Goal: Task Accomplishment & Management: Manage account settings

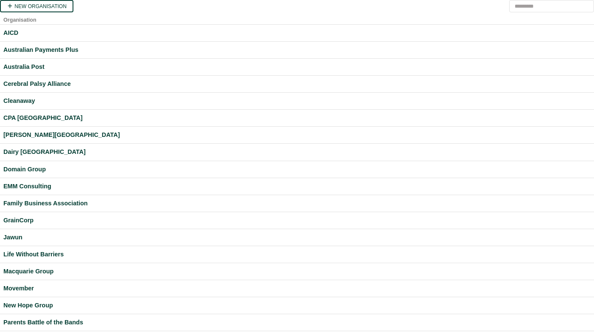
scroll to position [241, 0]
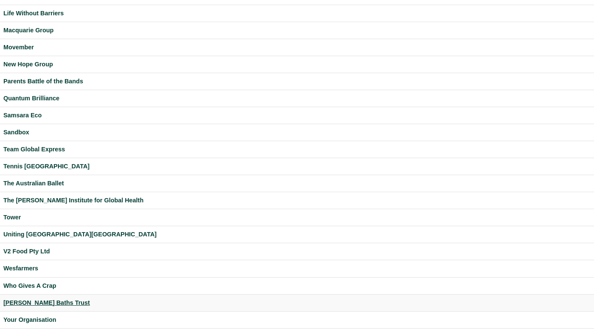
click at [34, 301] on div "[PERSON_NAME] Baths Trust" at bounding box center [297, 303] width 588 height 10
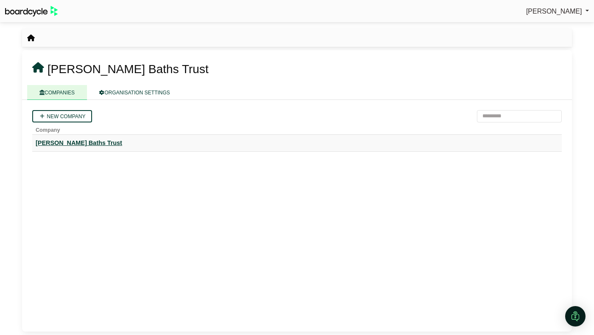
click at [69, 143] on div "[PERSON_NAME] Baths Trust" at bounding box center [297, 143] width 523 height 10
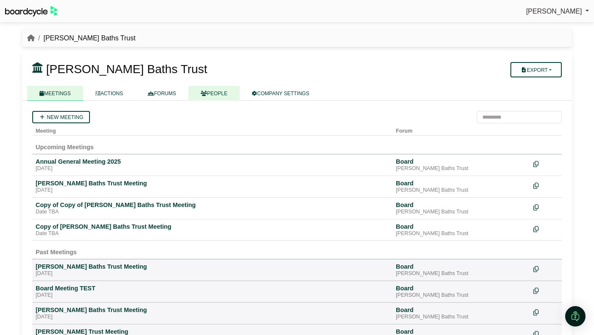
click at [219, 96] on link "PEOPLE" at bounding box center [214, 93] width 51 height 15
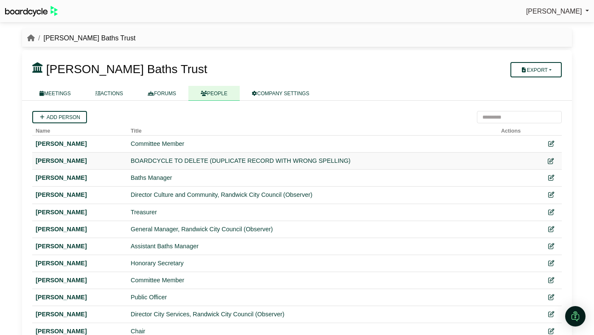
click at [549, 159] on icon at bounding box center [551, 161] width 6 height 6
click at [84, 160] on div "Darina Lipinkova" at bounding box center [80, 161] width 88 height 10
click at [79, 160] on div "Darina Lipinkova" at bounding box center [80, 161] width 88 height 10
click at [70, 179] on div "Darina Lupinkova" at bounding box center [80, 178] width 88 height 10
click at [70, 162] on div "Darina Lipinkova" at bounding box center [80, 161] width 88 height 10
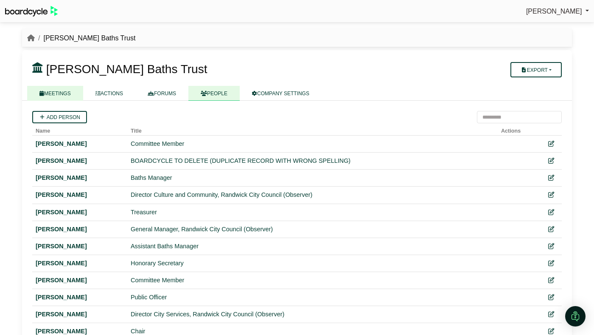
click at [67, 98] on link "MEETINGS" at bounding box center [55, 93] width 56 height 15
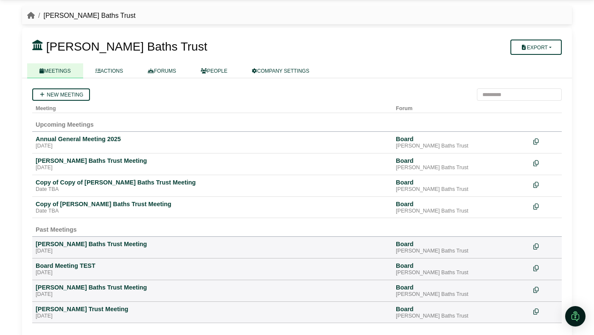
scroll to position [31, 0]
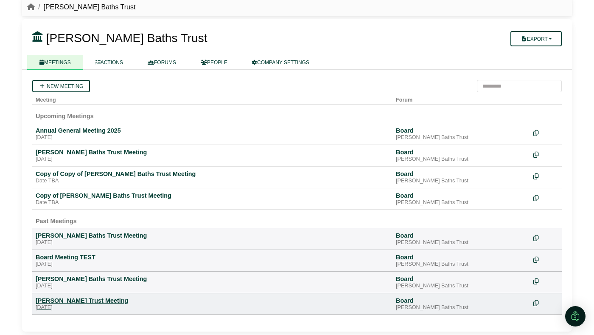
click at [75, 300] on div "[PERSON_NAME] Trust Meeting" at bounding box center [213, 300] width 354 height 8
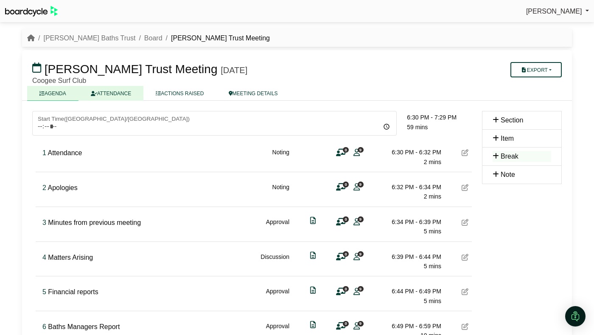
click at [114, 96] on link "ATTENDANCE" at bounding box center [111, 93] width 65 height 15
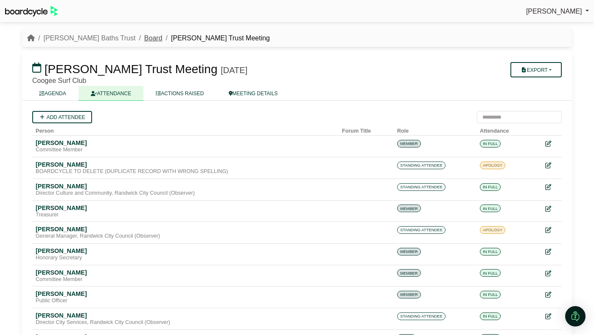
click at [144, 34] on link "Board" at bounding box center [153, 37] width 18 height 7
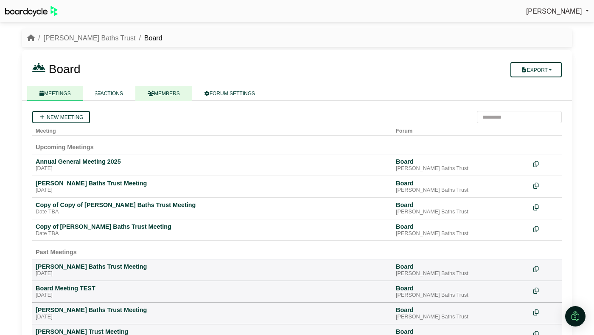
click at [174, 96] on link "MEMBERS" at bounding box center [163, 93] width 57 height 15
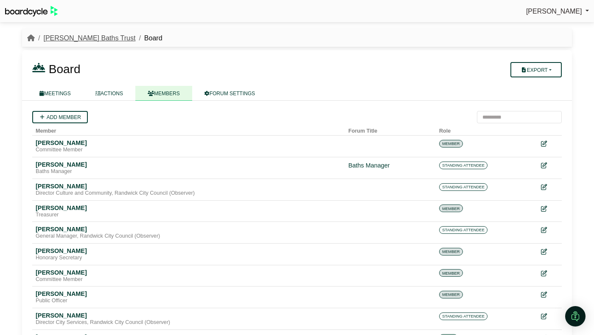
click at [71, 39] on link "[PERSON_NAME] Baths Trust" at bounding box center [89, 37] width 92 height 7
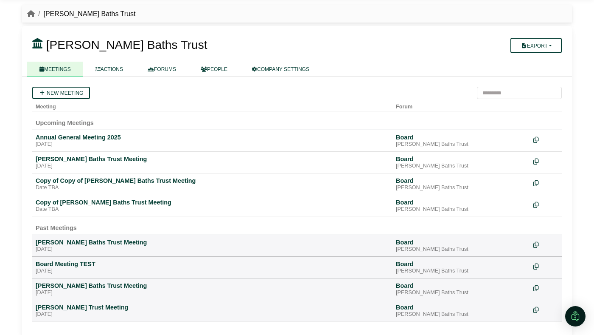
scroll to position [31, 0]
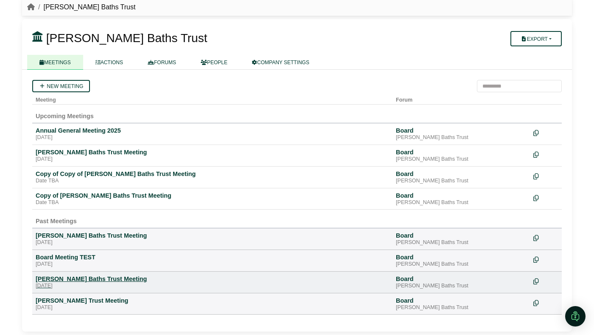
click at [82, 283] on div "Wednesday, 04 June 2025" at bounding box center [213, 285] width 354 height 7
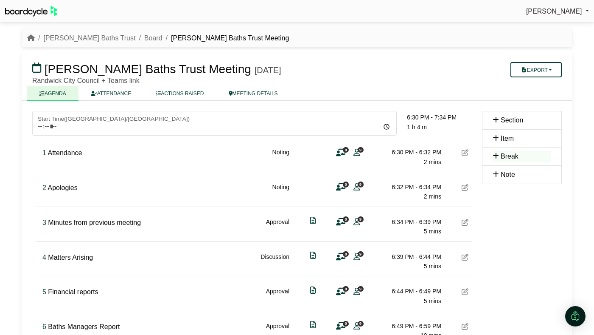
click at [109, 99] on link "ATTENDANCE" at bounding box center [111, 93] width 65 height 15
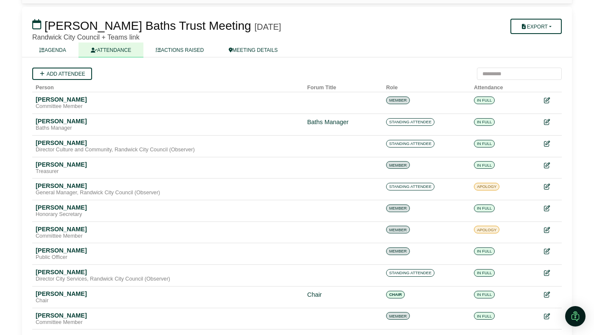
scroll to position [45, 0]
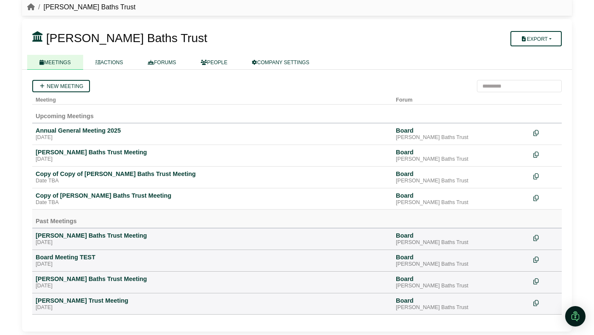
scroll to position [31, 0]
click at [84, 307] on div "[DATE]" at bounding box center [213, 307] width 354 height 7
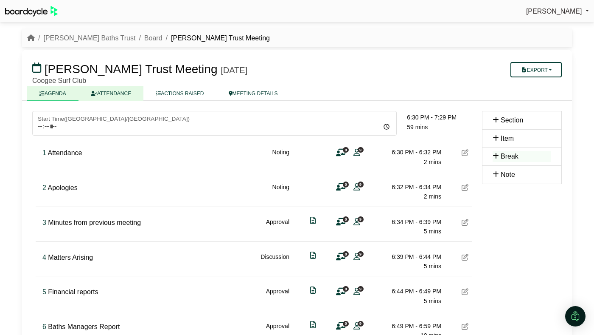
click at [120, 97] on link "ATTENDANCE" at bounding box center [111, 93] width 65 height 15
click at [104, 88] on link "ATTENDANCE" at bounding box center [111, 93] width 65 height 15
click at [100, 95] on link "ATTENDANCE" at bounding box center [111, 93] width 65 height 15
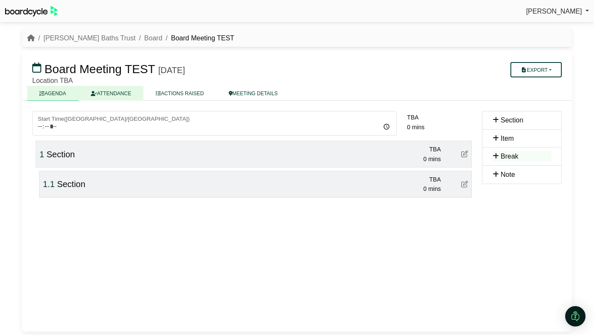
click at [112, 92] on link "ATTENDANCE" at bounding box center [111, 93] width 65 height 15
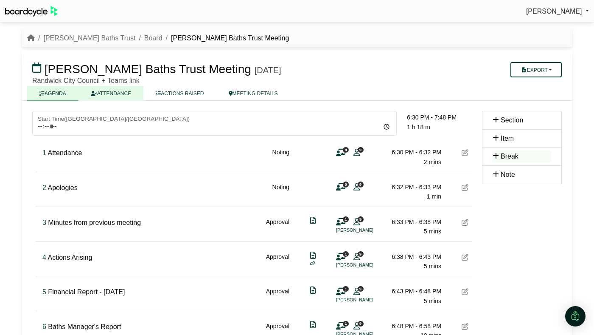
click at [113, 94] on link "ATTENDANCE" at bounding box center [111, 93] width 65 height 15
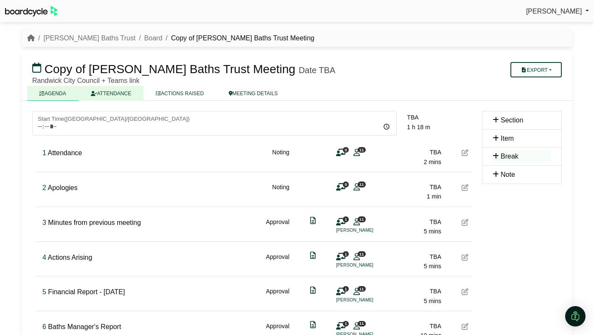
click at [116, 92] on link "ATTENDANCE" at bounding box center [111, 93] width 65 height 15
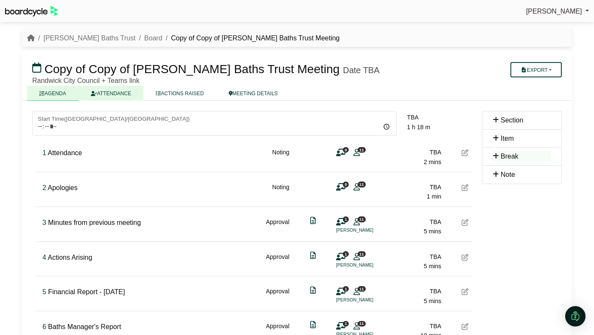
click at [109, 95] on link "ATTENDANCE" at bounding box center [111, 93] width 65 height 15
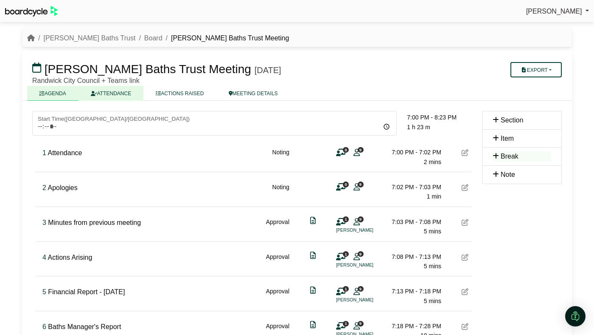
click at [118, 91] on link "ATTENDANCE" at bounding box center [111, 93] width 65 height 15
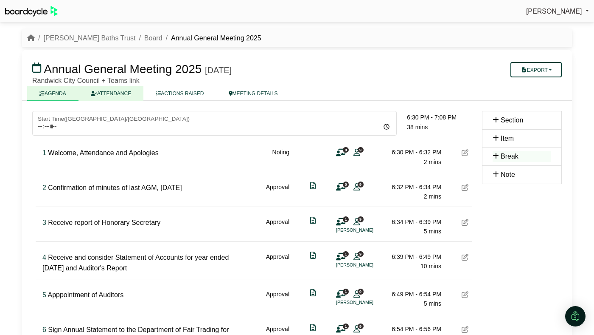
click at [137, 93] on link "ATTENDANCE" at bounding box center [111, 93] width 65 height 15
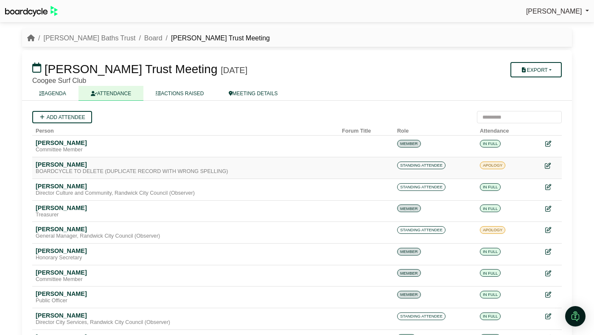
click at [551, 165] on icon at bounding box center [548, 166] width 6 height 6
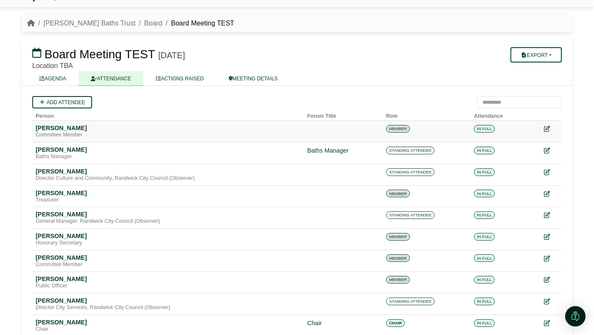
scroll to position [59, 0]
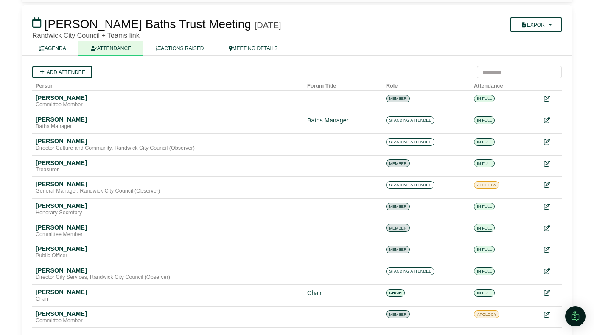
scroll to position [59, 0]
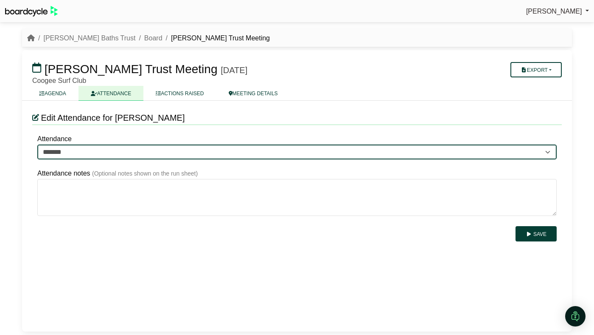
click at [531, 155] on select "******* ******* ****" at bounding box center [297, 151] width 520 height 15
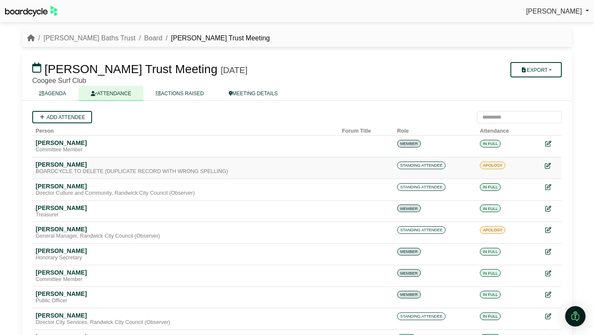
click at [548, 166] on icon at bounding box center [548, 166] width 6 height 6
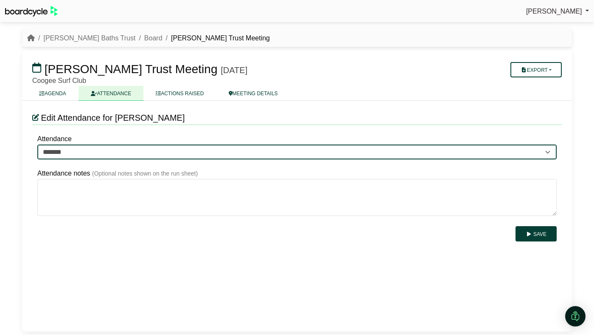
click at [543, 154] on select "******* ******* ****" at bounding box center [297, 151] width 520 height 15
select select "****"
click at [37, 144] on select "******* ******* ****" at bounding box center [297, 151] width 520 height 15
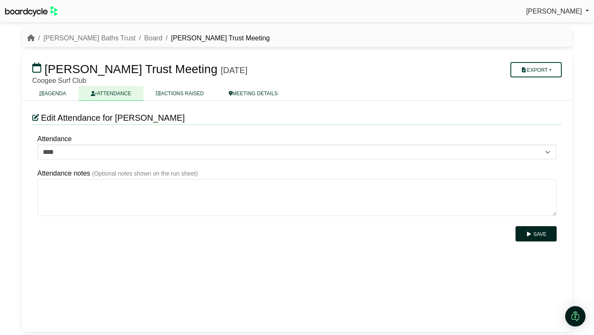
click at [541, 228] on button "Save" at bounding box center [536, 233] width 41 height 15
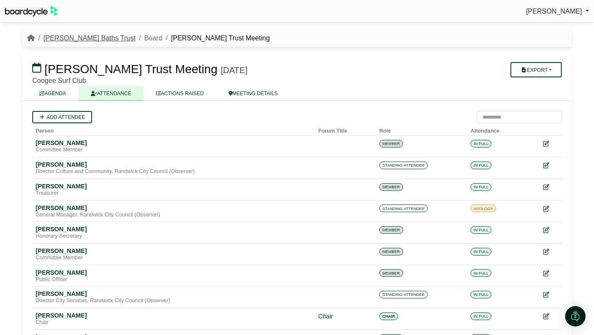
click at [90, 40] on link "[PERSON_NAME] Baths Trust" at bounding box center [89, 37] width 92 height 7
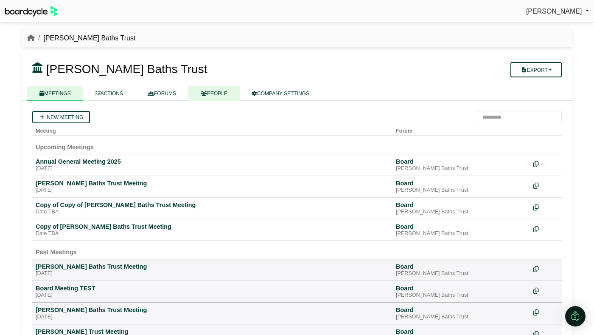
click at [225, 97] on link "PEOPLE" at bounding box center [214, 93] width 51 height 15
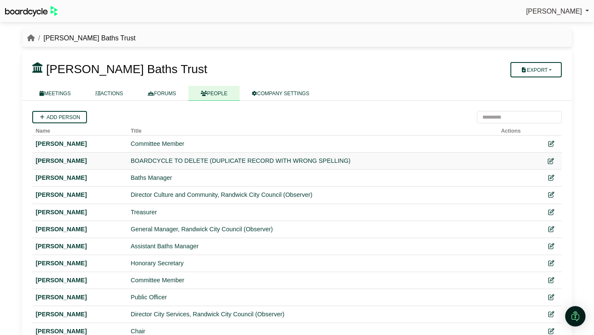
click at [552, 159] on icon at bounding box center [551, 161] width 6 height 6
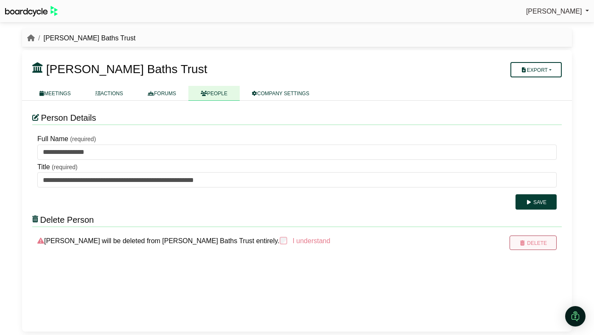
click at [520, 241] on icon "submit" at bounding box center [523, 242] width 6 height 5
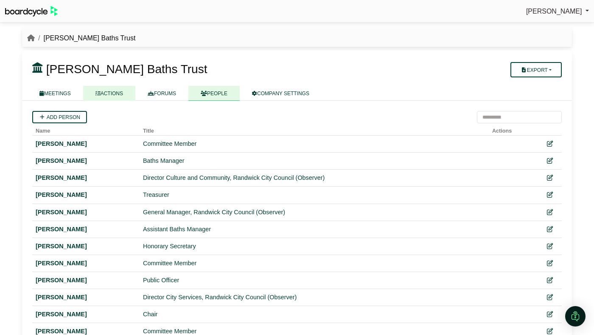
click at [115, 96] on link "ACTIONS" at bounding box center [109, 93] width 52 height 15
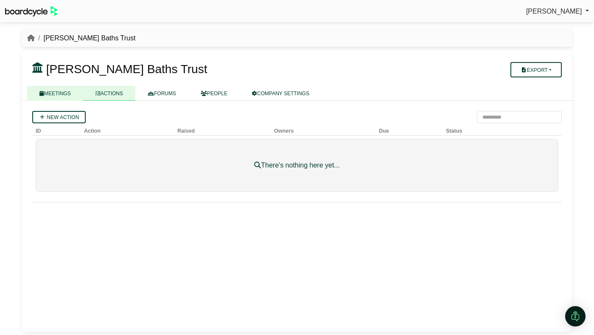
click at [62, 99] on link "MEETINGS" at bounding box center [55, 93] width 56 height 15
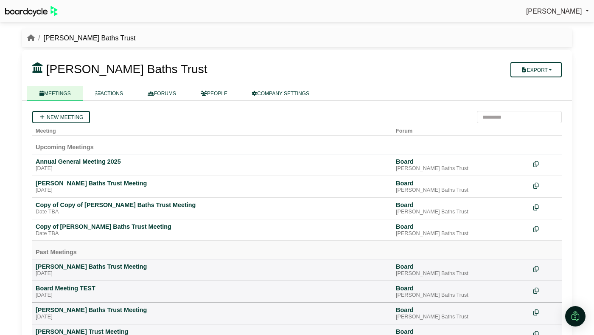
scroll to position [31, 0]
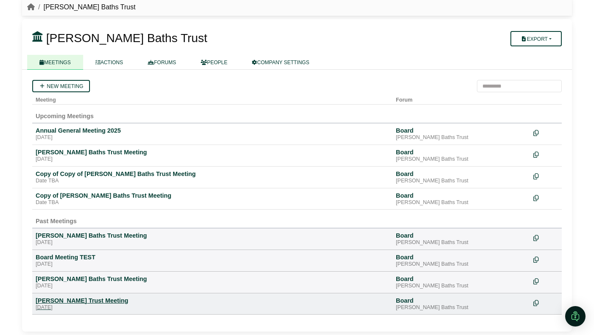
click at [81, 300] on div "[PERSON_NAME] Trust Meeting" at bounding box center [213, 300] width 354 height 8
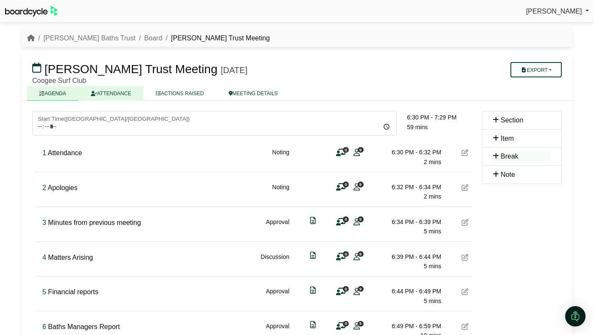
click at [124, 96] on link "ATTENDANCE" at bounding box center [111, 93] width 65 height 15
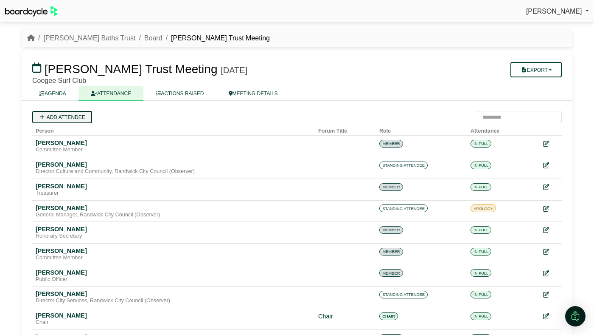
click at [82, 116] on link "Add attendee" at bounding box center [62, 117] width 60 height 12
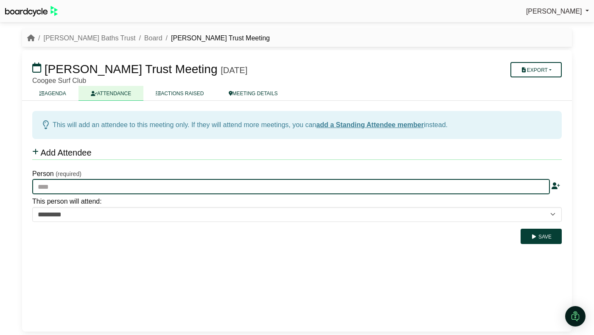
click at [94, 189] on input "text" at bounding box center [291, 186] width 518 height 15
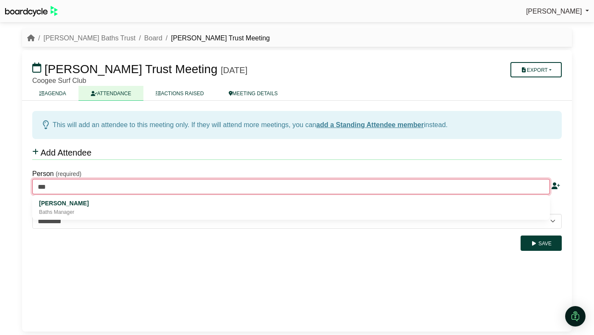
type input "***"
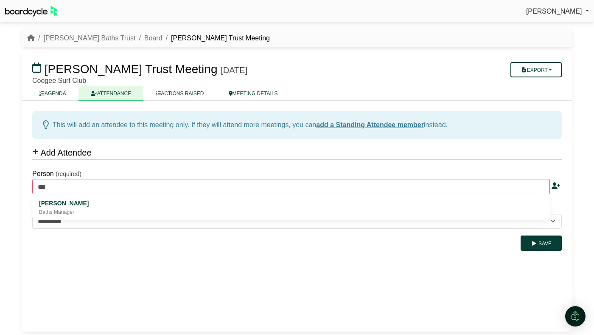
click at [107, 309] on div "**********" at bounding box center [297, 216] width 550 height 231
click at [343, 124] on link "add a Standing Attendee member" at bounding box center [370, 124] width 108 height 7
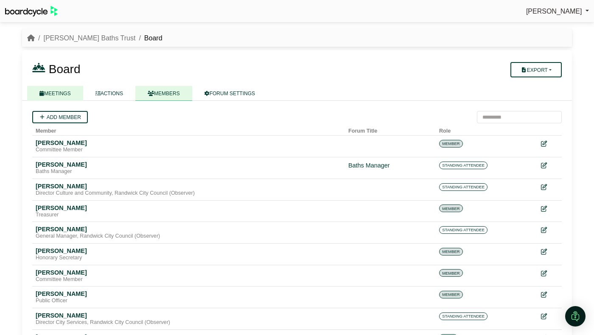
click at [64, 93] on link "MEETINGS" at bounding box center [55, 93] width 56 height 15
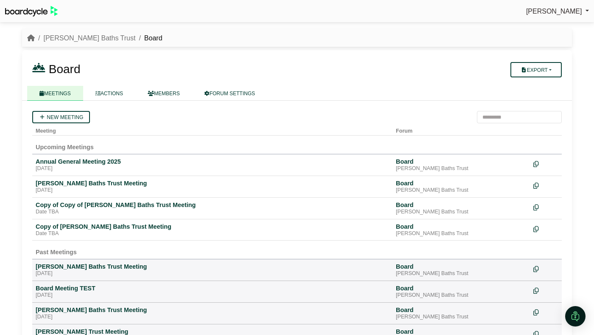
scroll to position [31, 0]
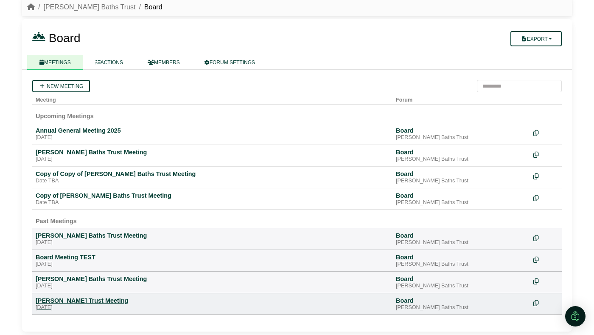
click at [68, 301] on div "[PERSON_NAME] Trust Meeting" at bounding box center [213, 300] width 354 height 8
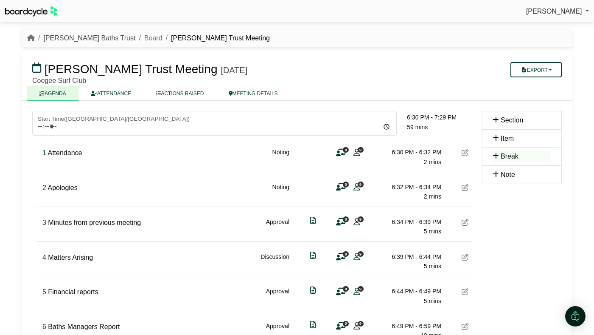
click at [84, 37] on link "[PERSON_NAME] Baths Trust" at bounding box center [89, 37] width 92 height 7
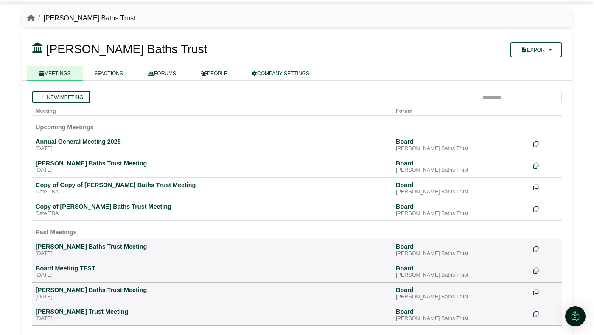
scroll to position [31, 0]
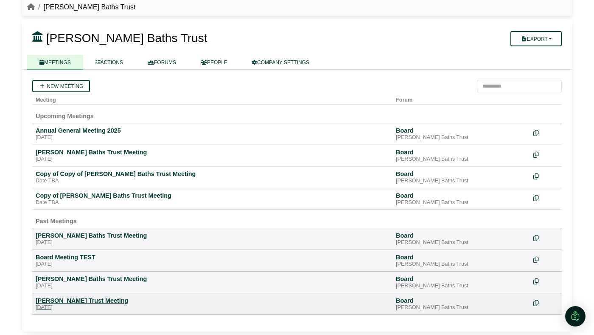
click at [54, 296] on div "[PERSON_NAME] Trust Meeting" at bounding box center [213, 300] width 354 height 8
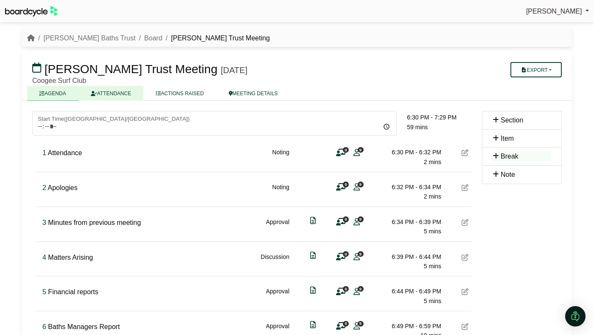
click at [110, 96] on link "ATTENDANCE" at bounding box center [111, 93] width 65 height 15
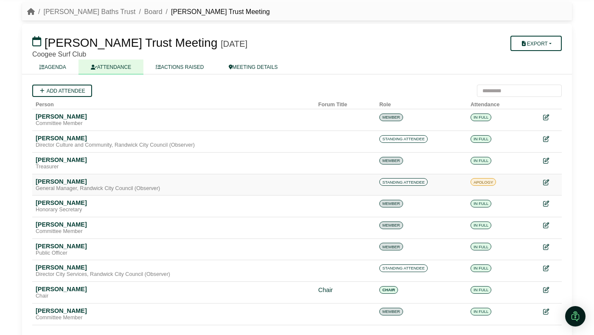
scroll to position [21, 0]
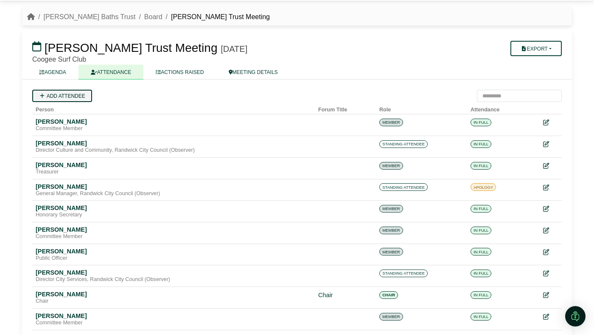
click at [70, 99] on link "Add attendee" at bounding box center [62, 96] width 60 height 12
